Goal: Task Accomplishment & Management: Manage account settings

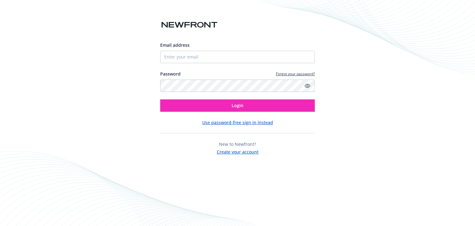
click at [252, 123] on button "Use password-free sign in instead" at bounding box center [237, 122] width 71 height 6
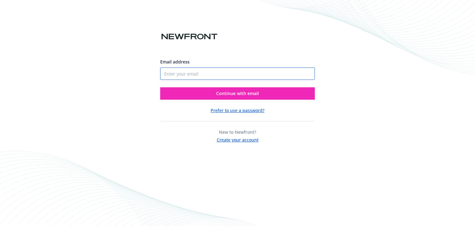
click at [211, 73] on input "Email address" at bounding box center [237, 73] width 154 height 12
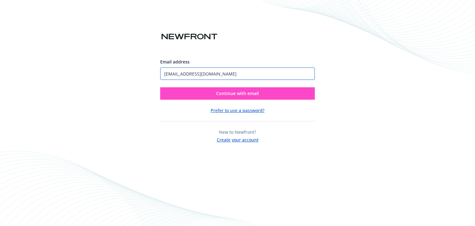
type input "[EMAIL_ADDRESS][DOMAIN_NAME]"
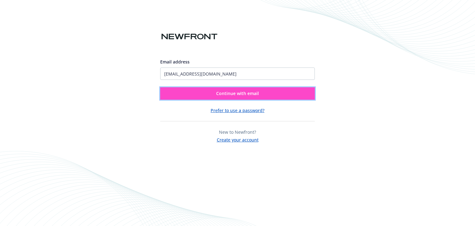
click at [266, 96] on button "Continue with email" at bounding box center [237, 93] width 154 height 12
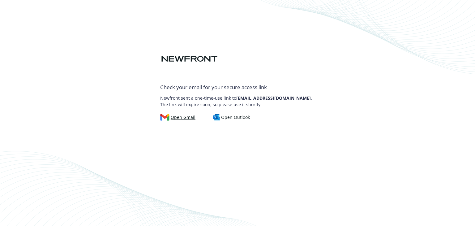
click at [180, 119] on div "Open Gmail" at bounding box center [177, 117] width 35 height 7
